Goal: Transaction & Acquisition: Purchase product/service

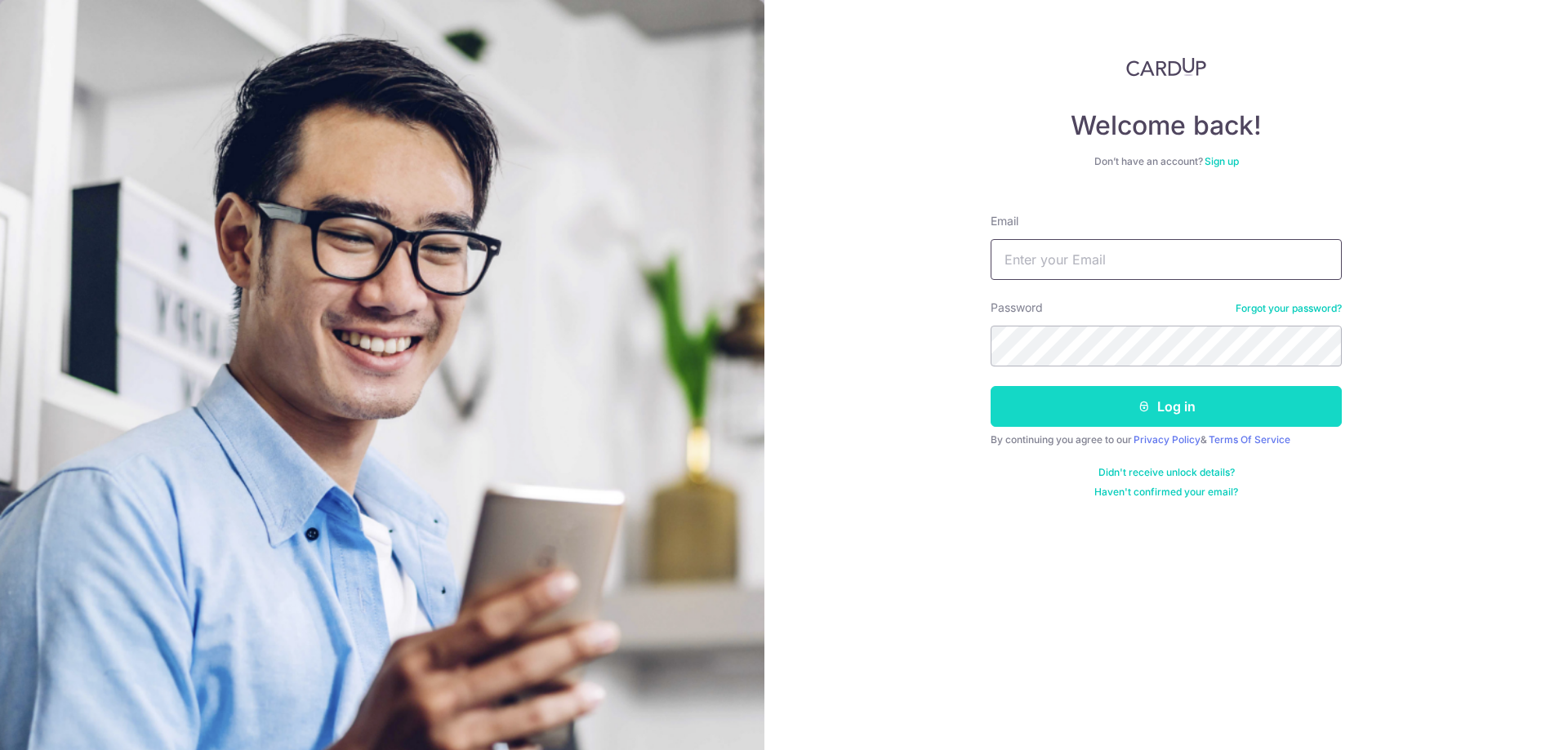
type input "[EMAIL_ADDRESS][DOMAIN_NAME]"
click at [1103, 407] on button "Log in" at bounding box center [1166, 406] width 351 height 41
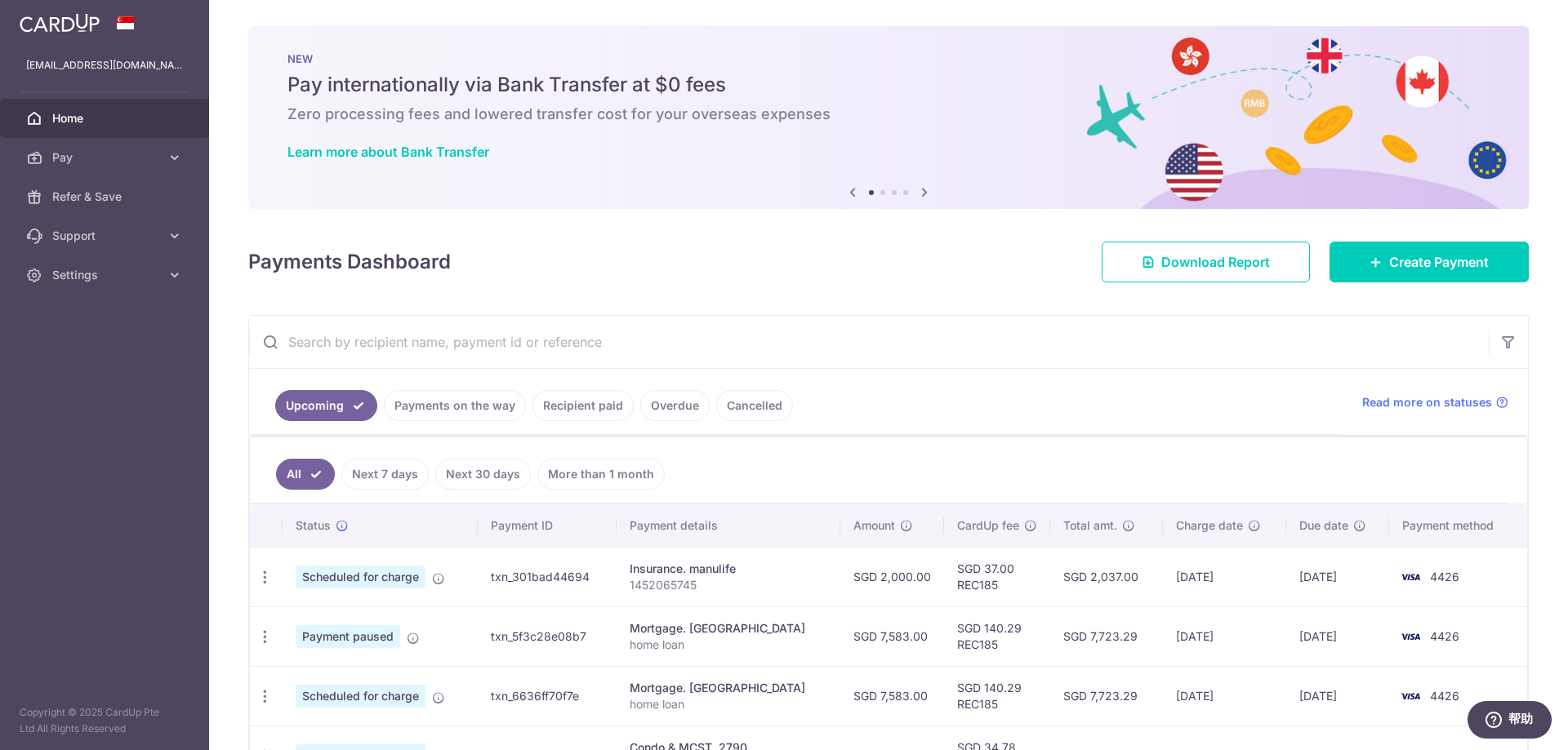
scroll to position [81, 0]
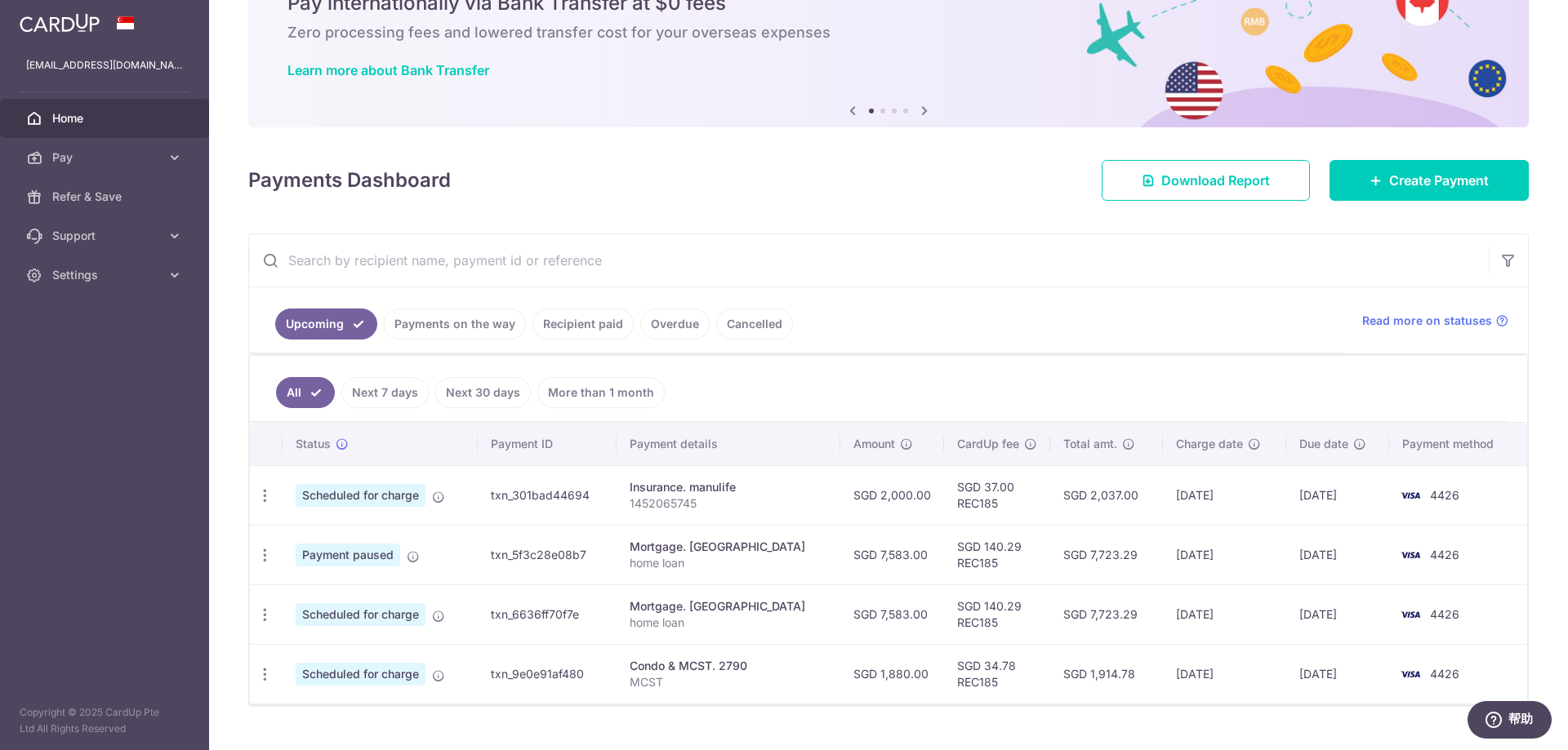
drag, startPoint x: 963, startPoint y: 0, endPoint x: 91, endPoint y: 337, distance: 934.9
click at [91, 337] on aside "xuc116@gmail.com Home Pay Payments Recipients Cards Refer & Save Support FAQ Co…" at bounding box center [104, 375] width 209 height 750
click at [105, 157] on span "Pay" at bounding box center [106, 157] width 108 height 16
click at [110, 194] on span "Payments" at bounding box center [106, 196] width 108 height 16
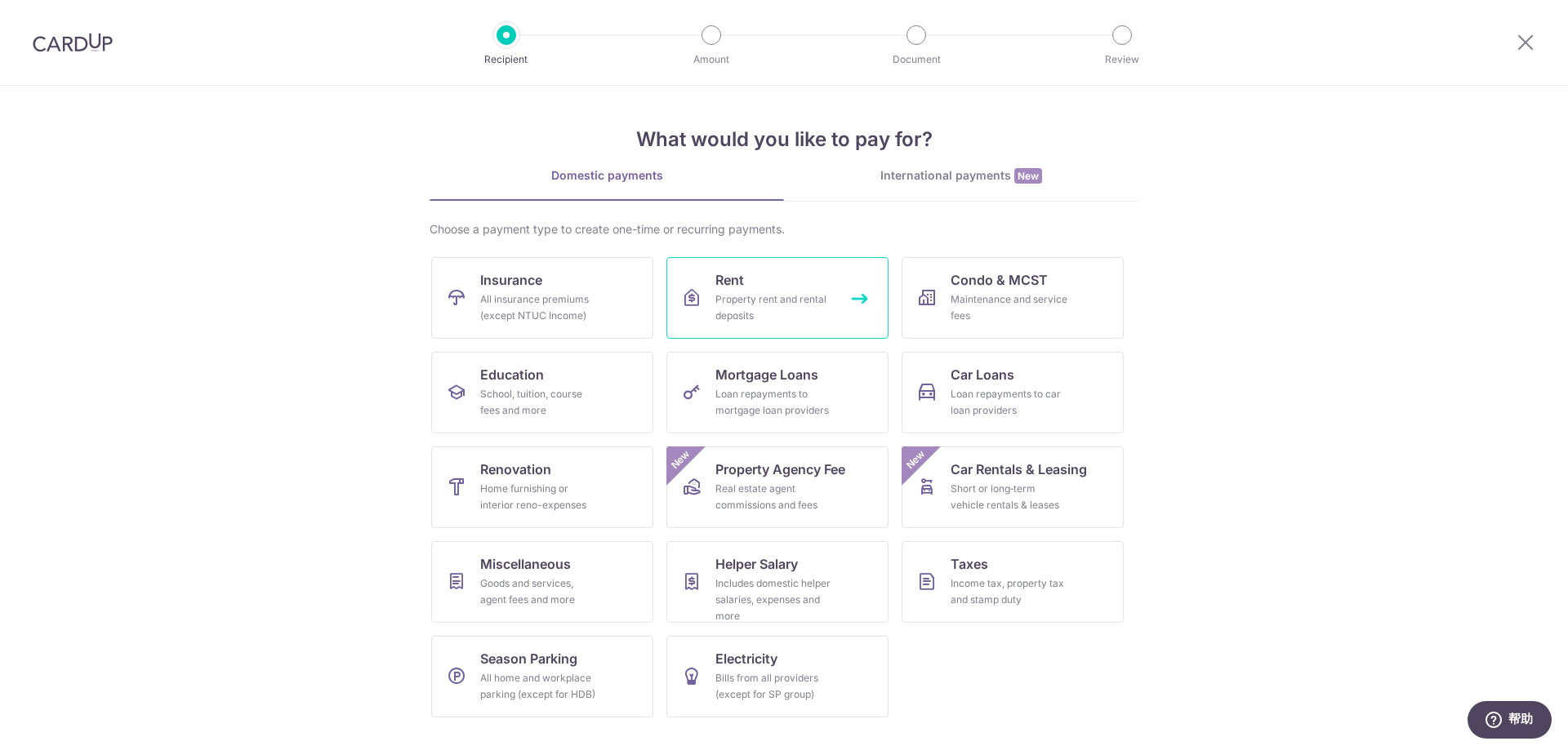
click at [770, 302] on div "Property rent and rental deposits" at bounding box center [774, 307] width 118 height 33
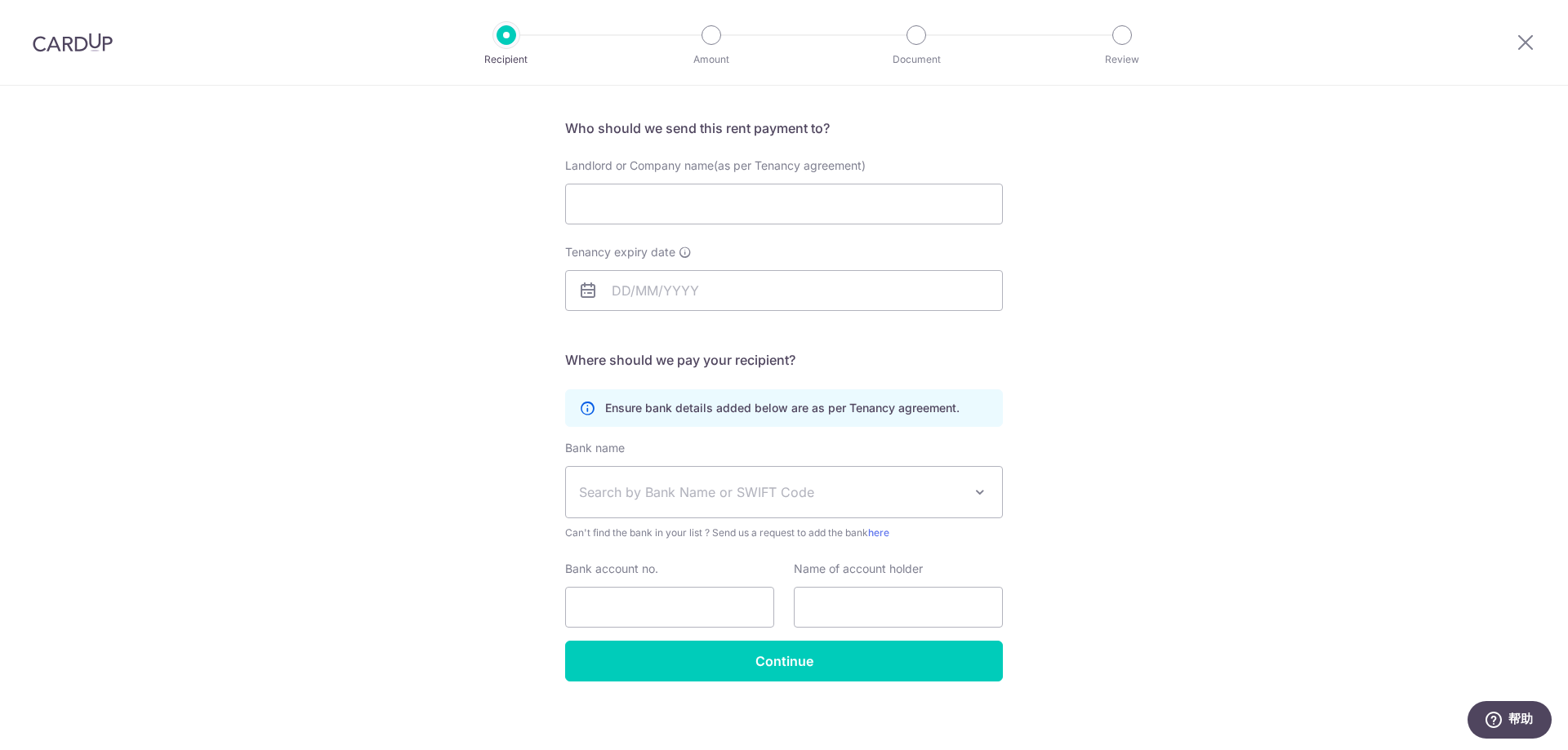
scroll to position [113, 0]
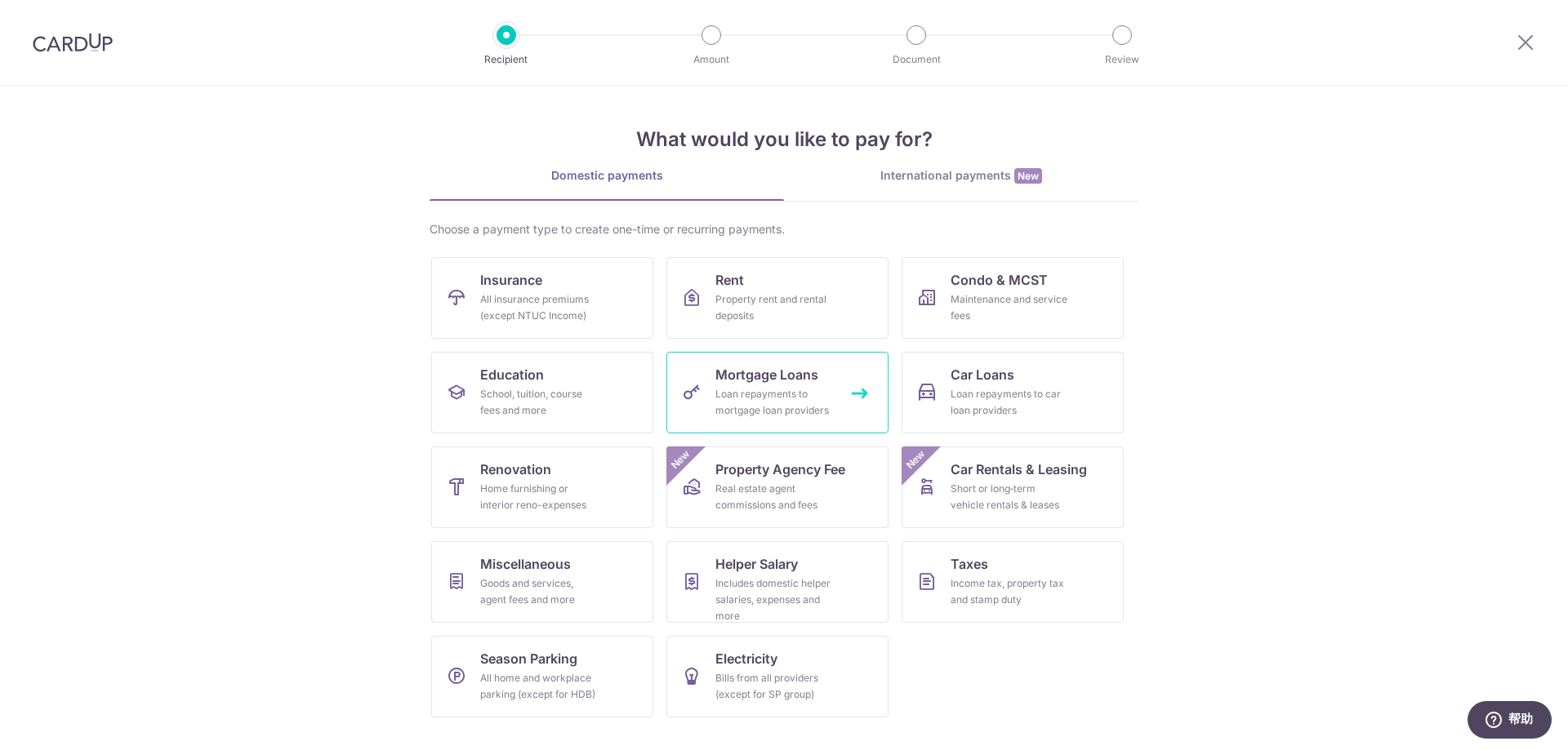
click at [748, 378] on span "Mortgage Loans" at bounding box center [767, 374] width 103 height 19
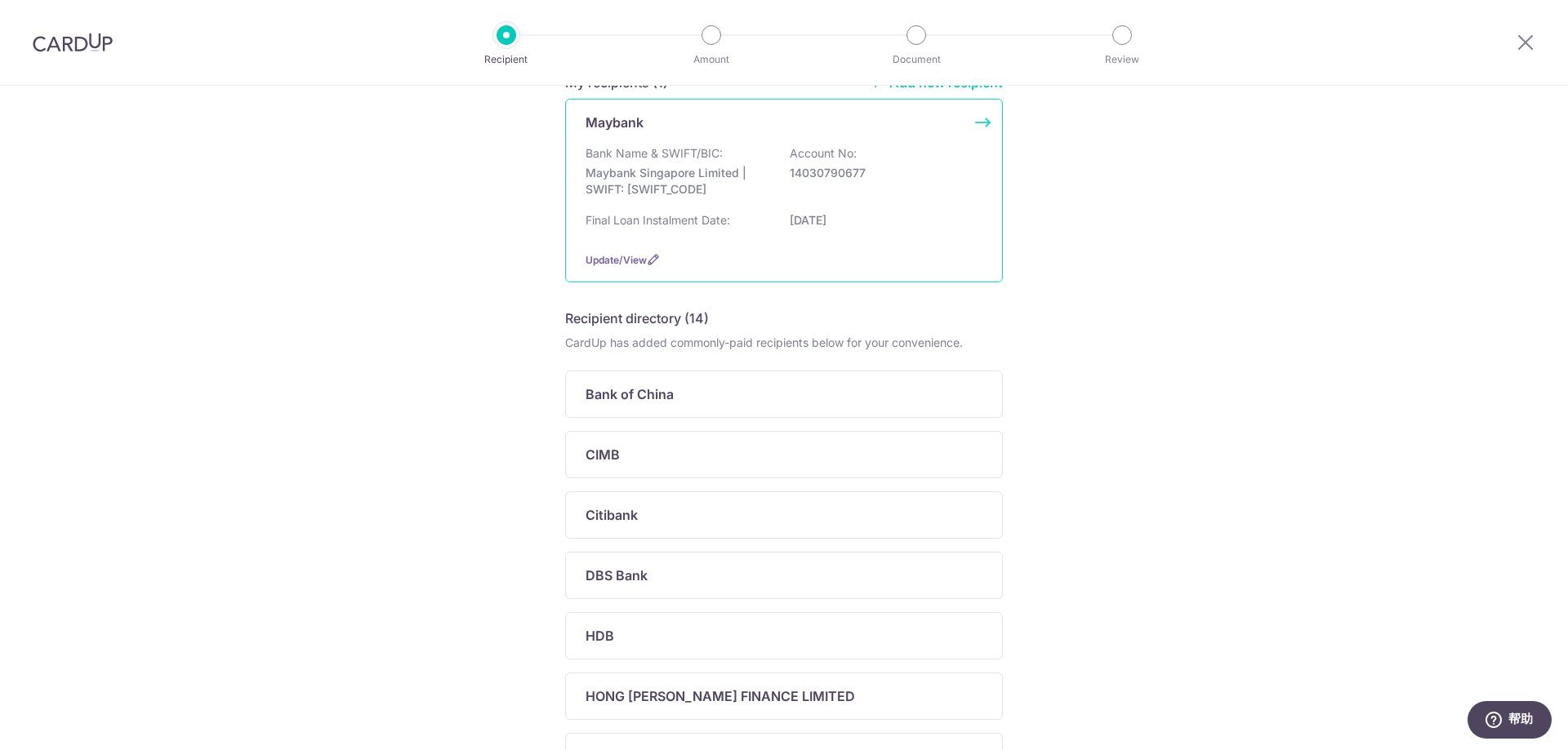
scroll to position [163, 0]
click at [699, 191] on p "Maybank Singapore Limited | SWIFT: [SWIFT_CODE]" at bounding box center [677, 179] width 183 height 33
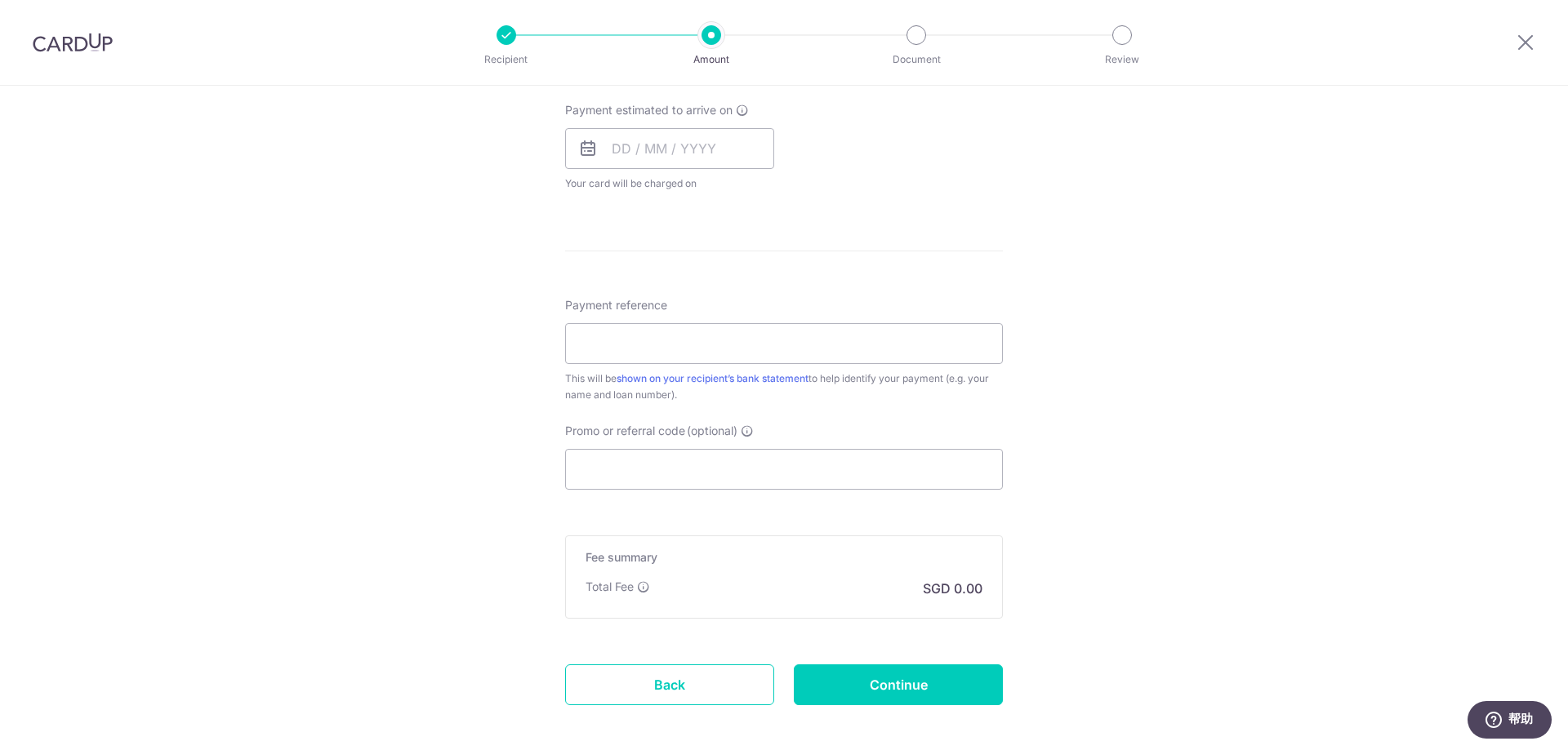
scroll to position [813, 0]
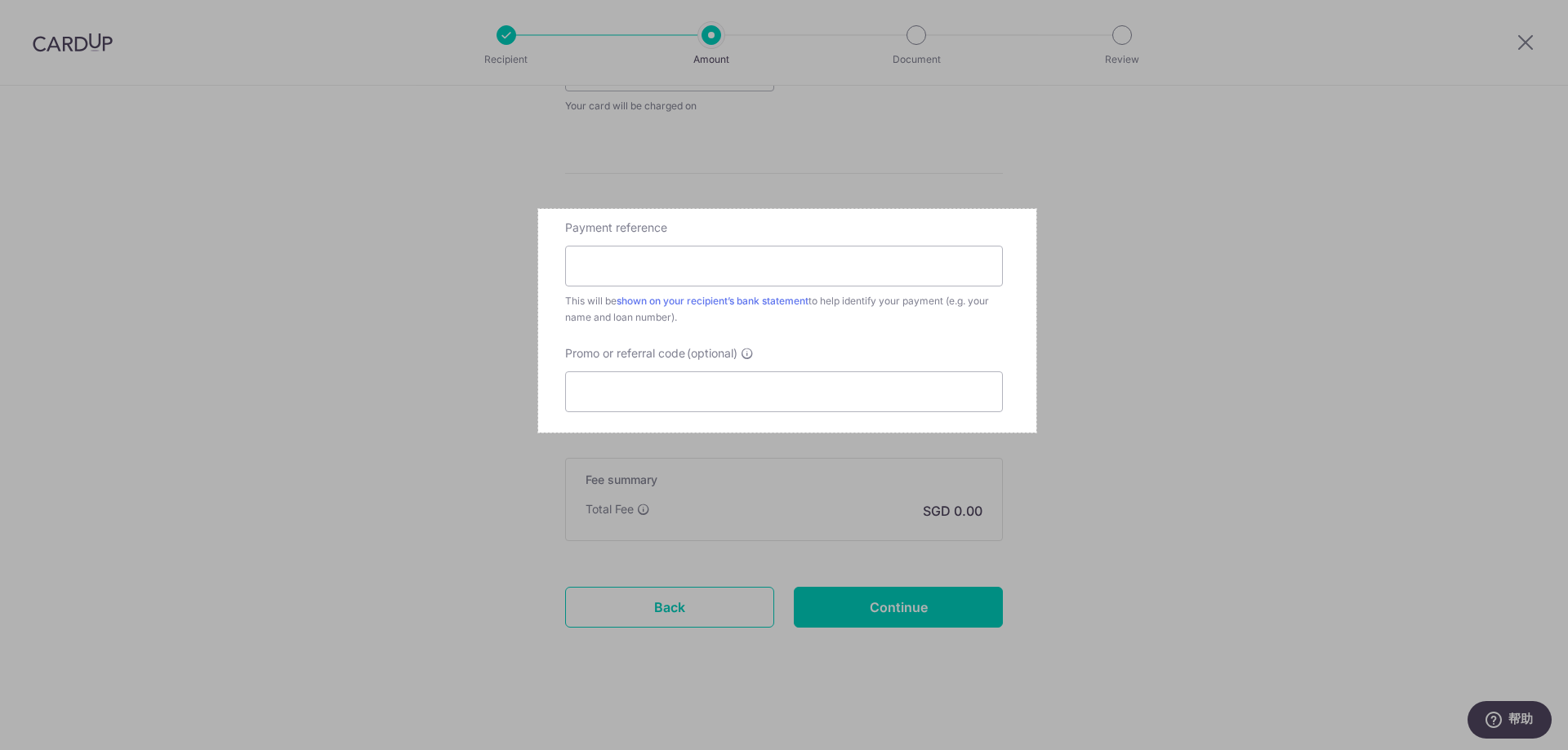
drag, startPoint x: 538, startPoint y: 209, endPoint x: 1036, endPoint y: 433, distance: 546.1
click at [1036, 433] on div "610 X 274" at bounding box center [784, 375] width 1568 height 750
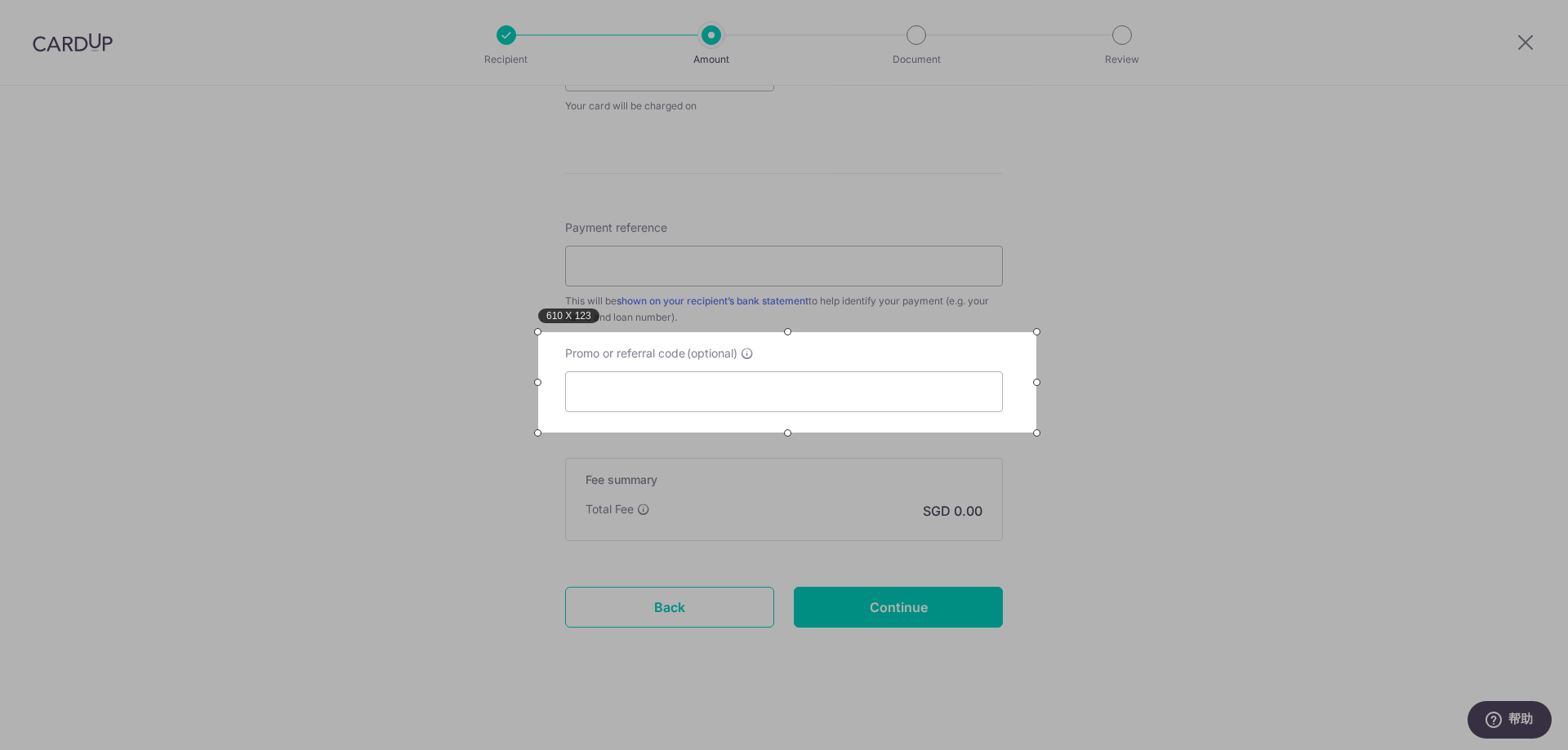
drag, startPoint x: 786, startPoint y: 209, endPoint x: 776, endPoint y: 333, distance: 124.4
click at [776, 333] on div at bounding box center [787, 332] width 498 height 8
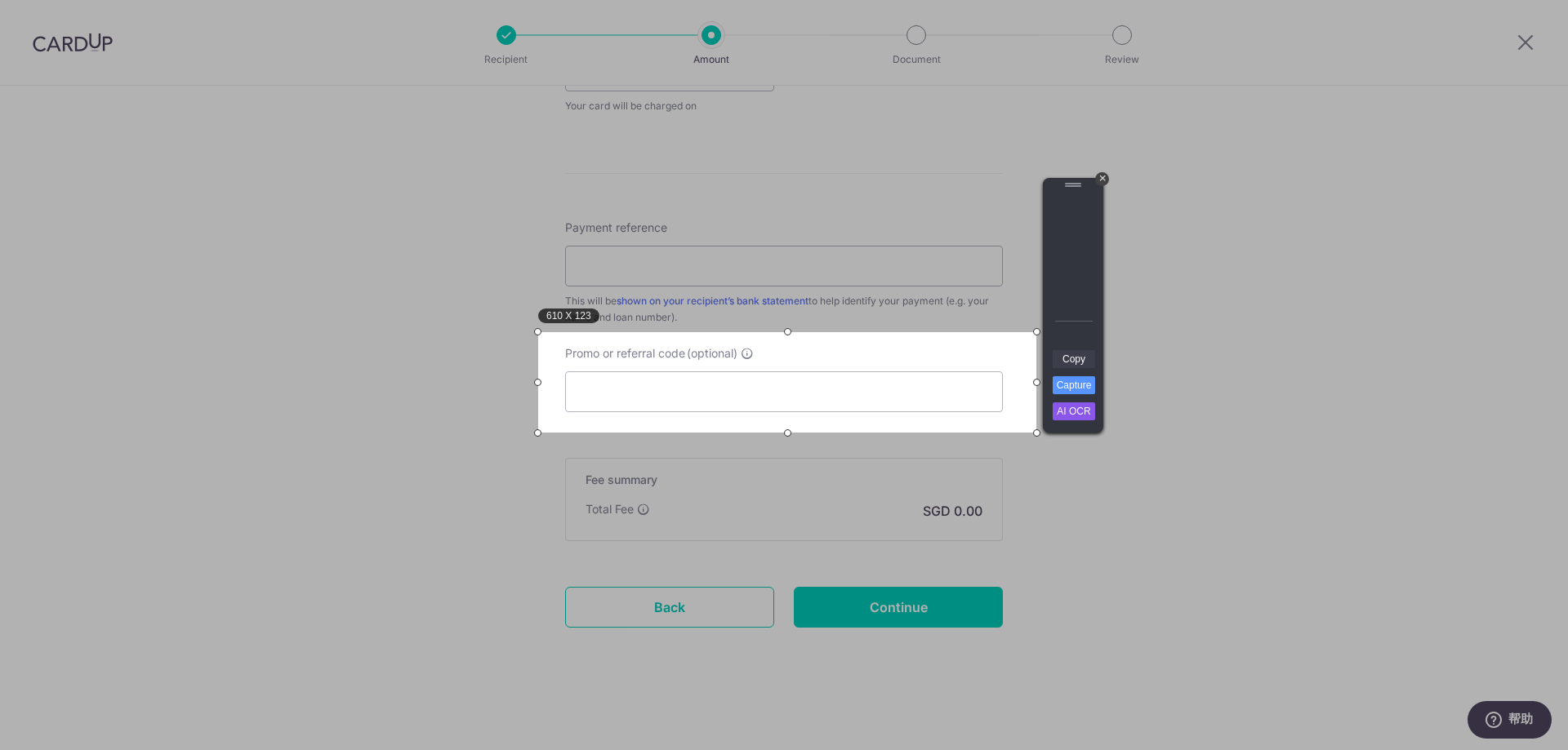
click at [1066, 356] on link "Copy" at bounding box center [1074, 359] width 42 height 18
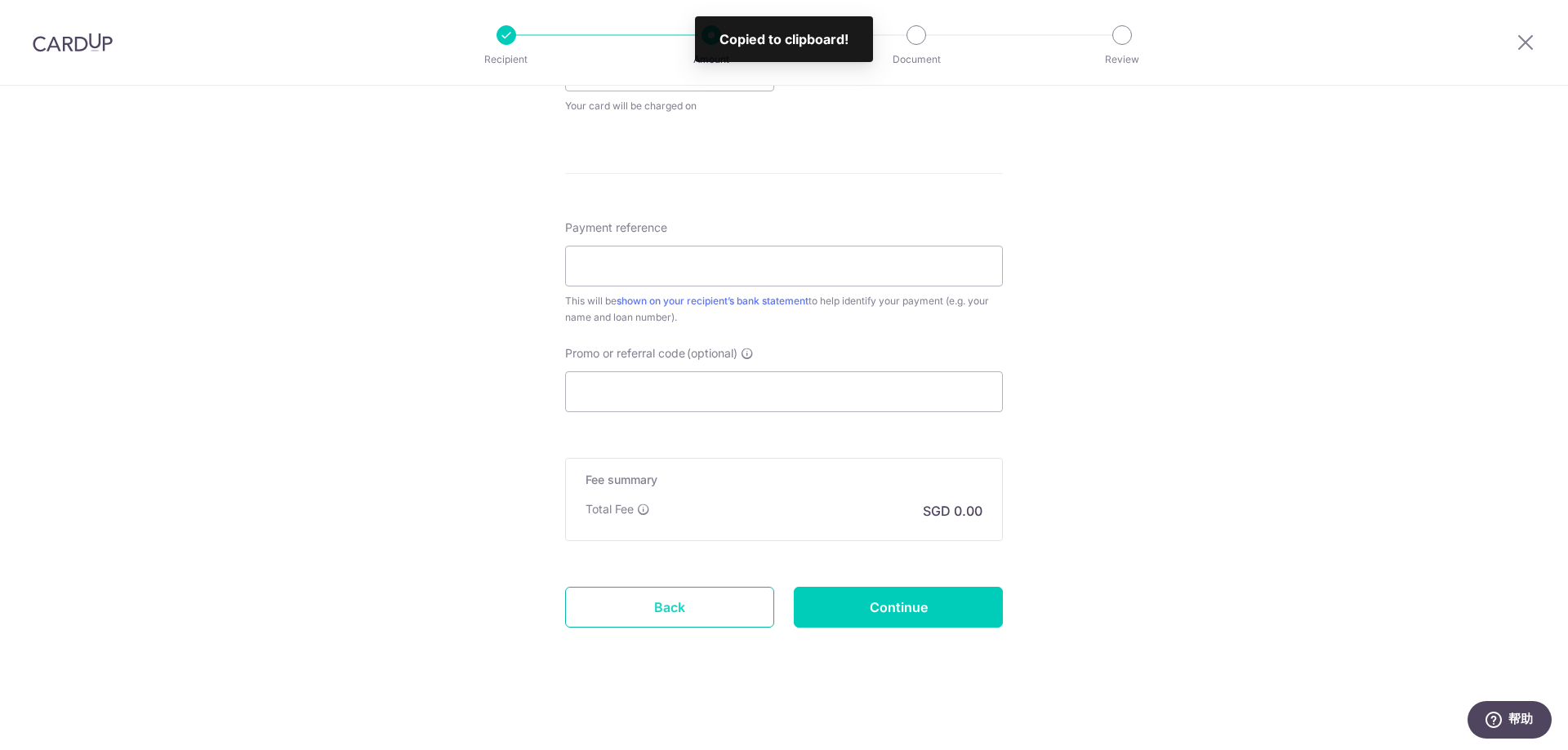
click at [676, 607] on link "Back" at bounding box center [669, 607] width 209 height 41
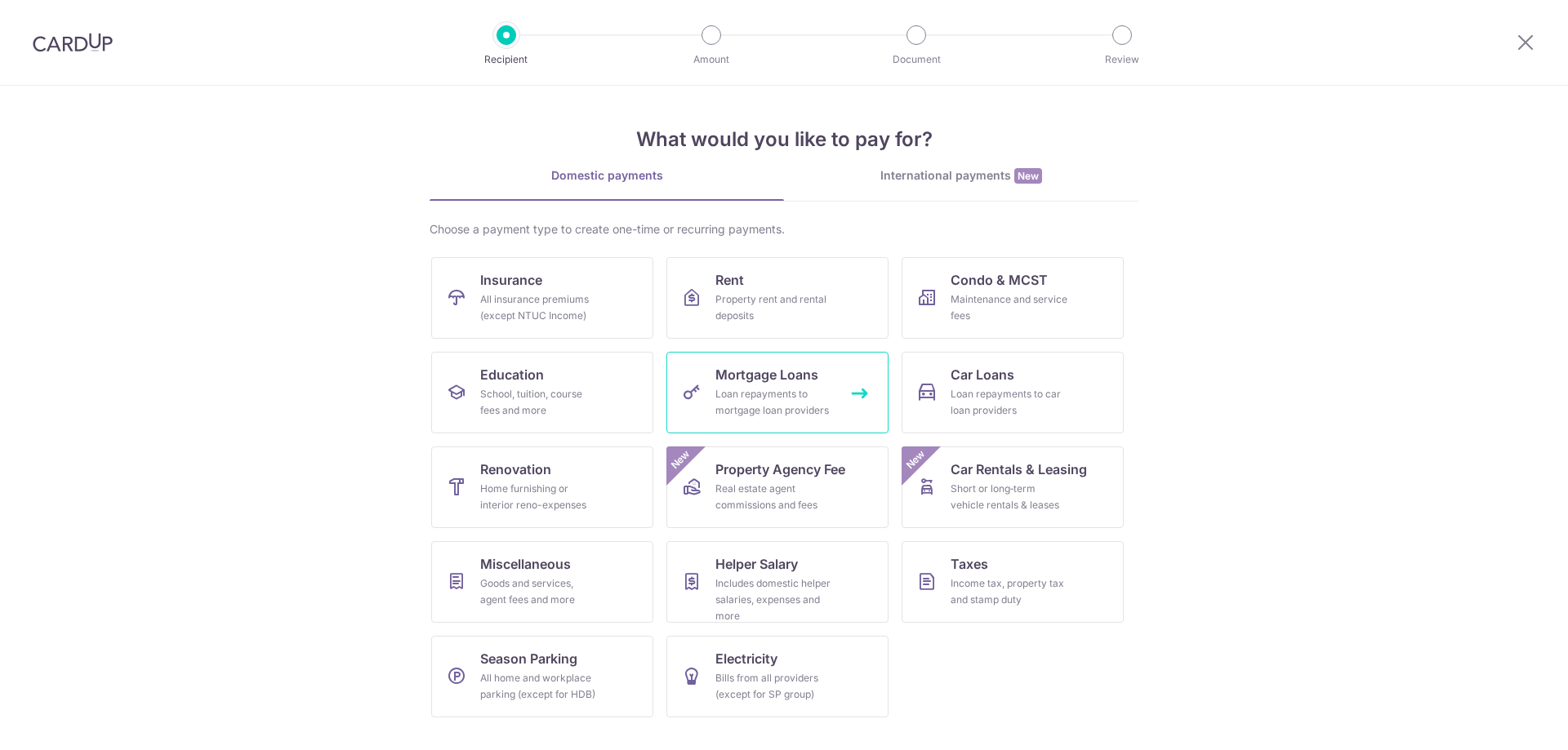
click at [808, 383] on span "Mortgage Loans" at bounding box center [767, 374] width 103 height 19
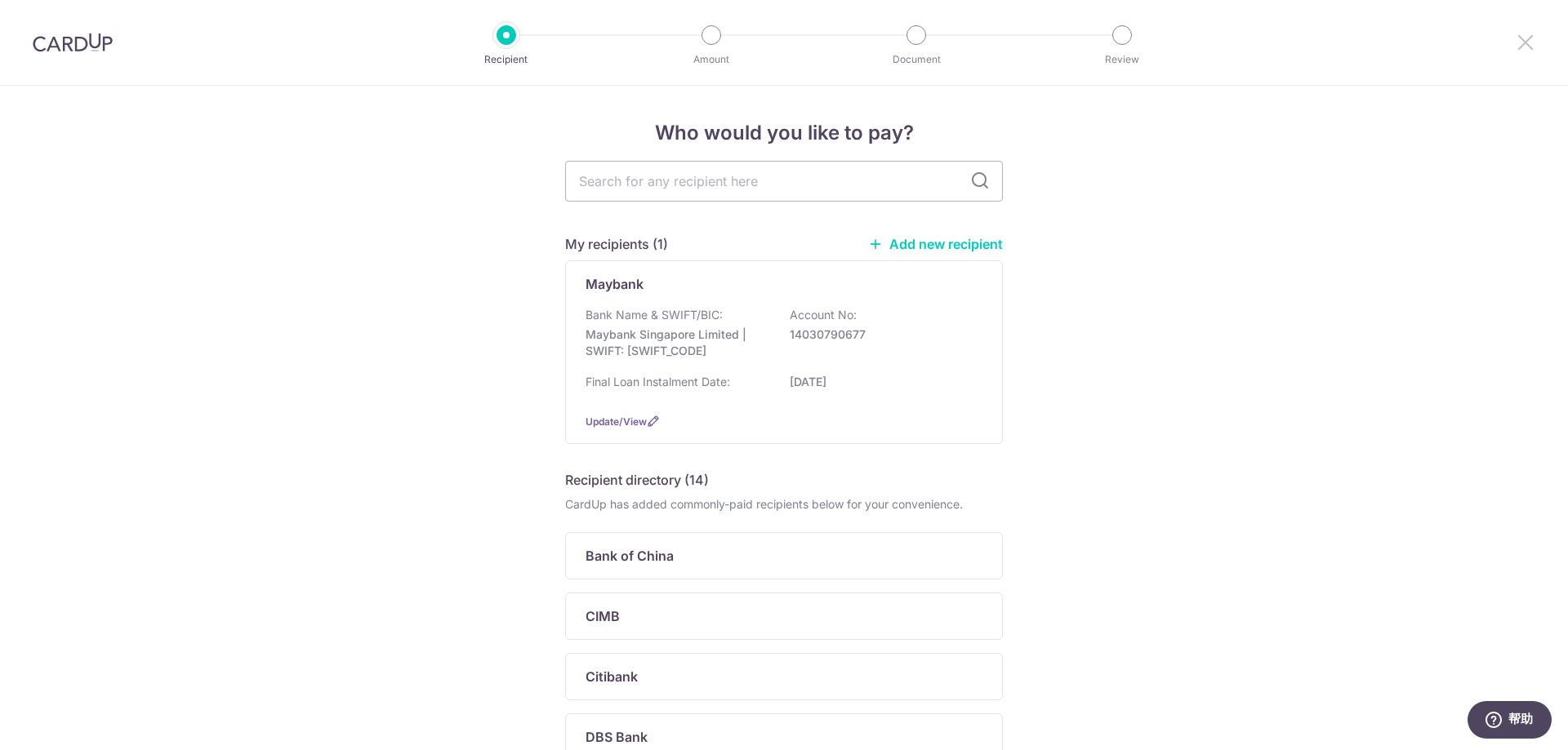
click at [1519, 45] on icon at bounding box center [1525, 42] width 19 height 20
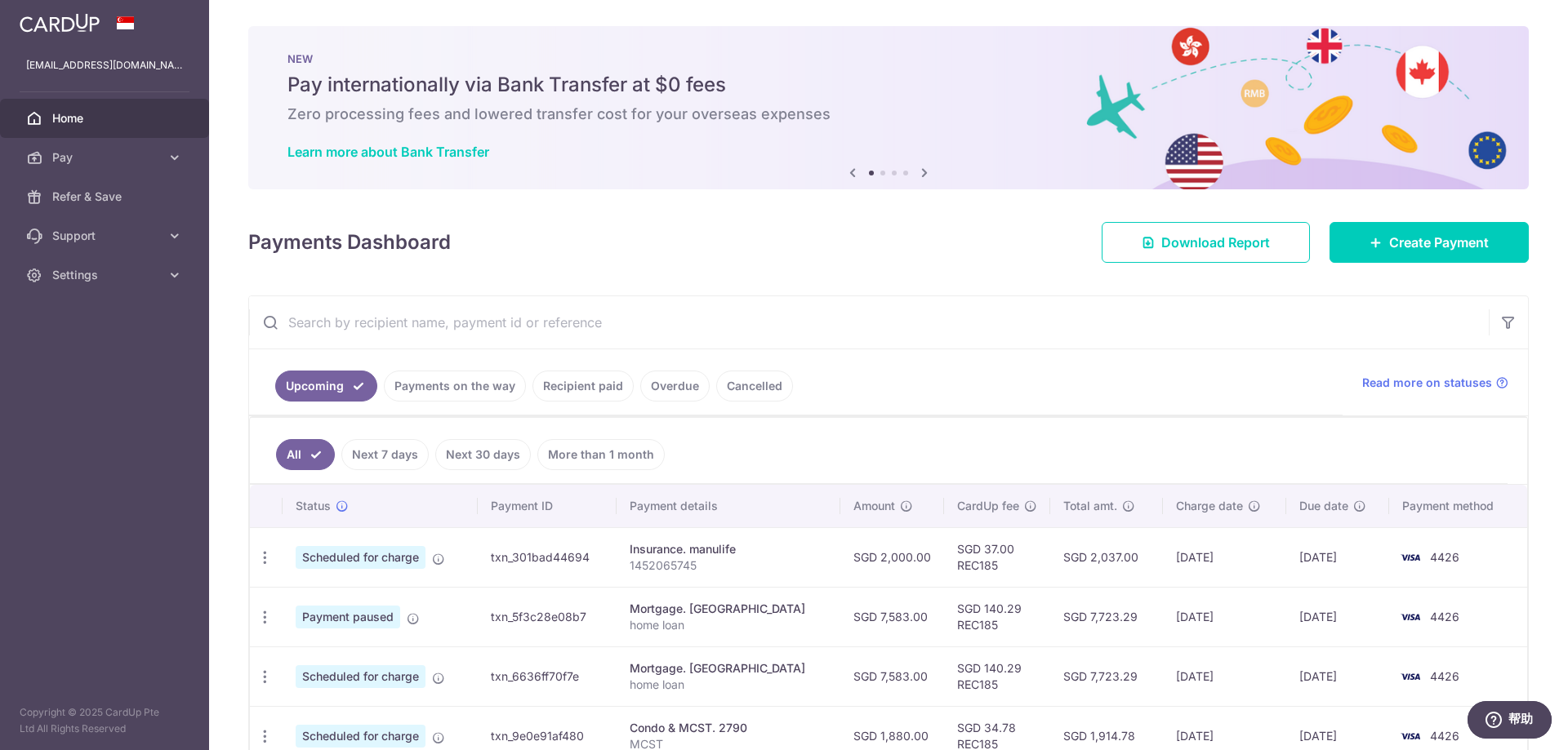
click at [66, 24] on img at bounding box center [59, 22] width 80 height 19
click at [68, 31] on img at bounding box center [59, 22] width 80 height 19
